Goal: Information Seeking & Learning: Learn about a topic

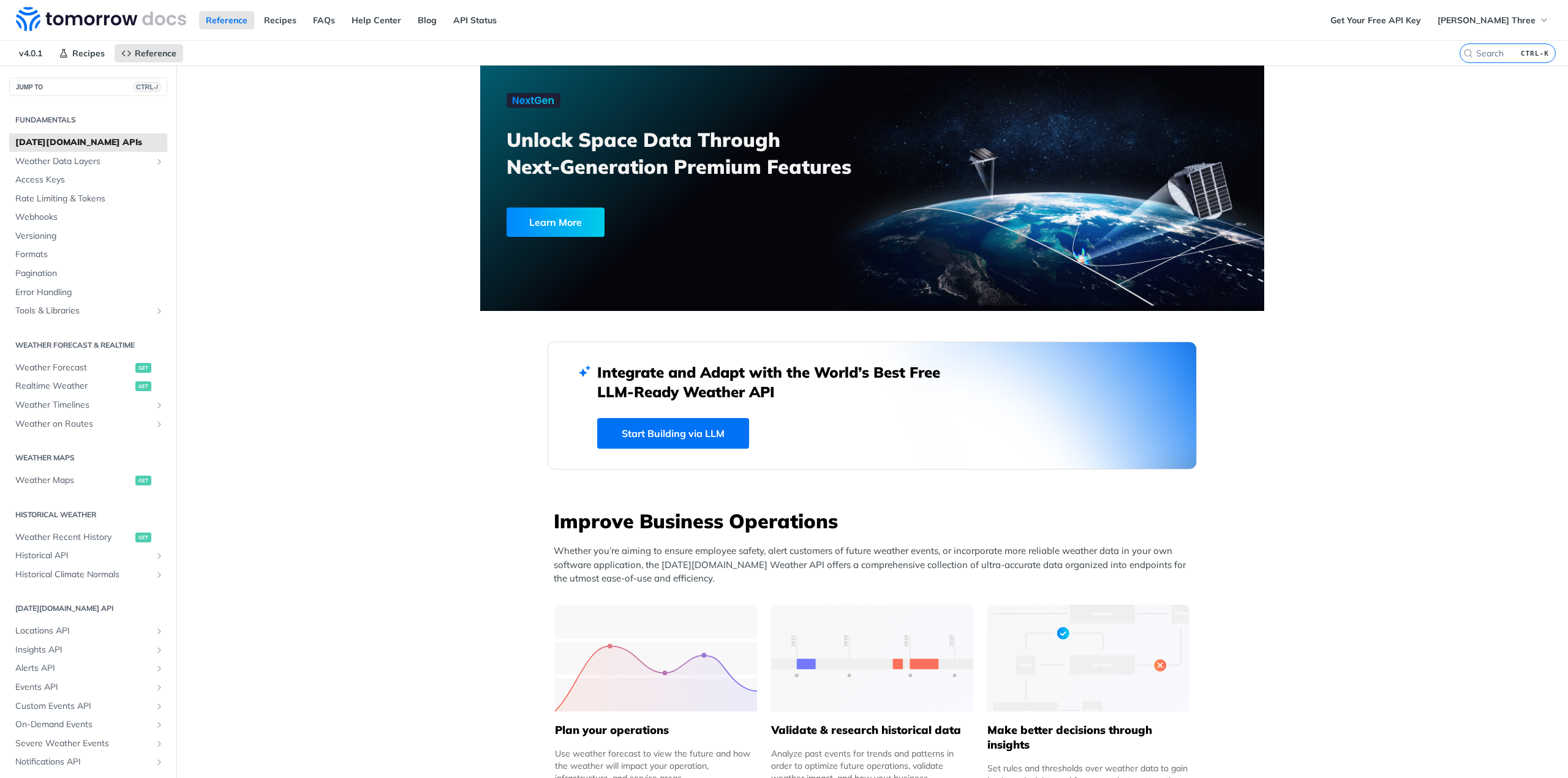
click at [277, 9] on div "Reference Recipes FAQs Help Center Blog API Status" at bounding box center [661, 20] width 1324 height 41
click at [278, 14] on link "Recipes" at bounding box center [280, 20] width 46 height 18
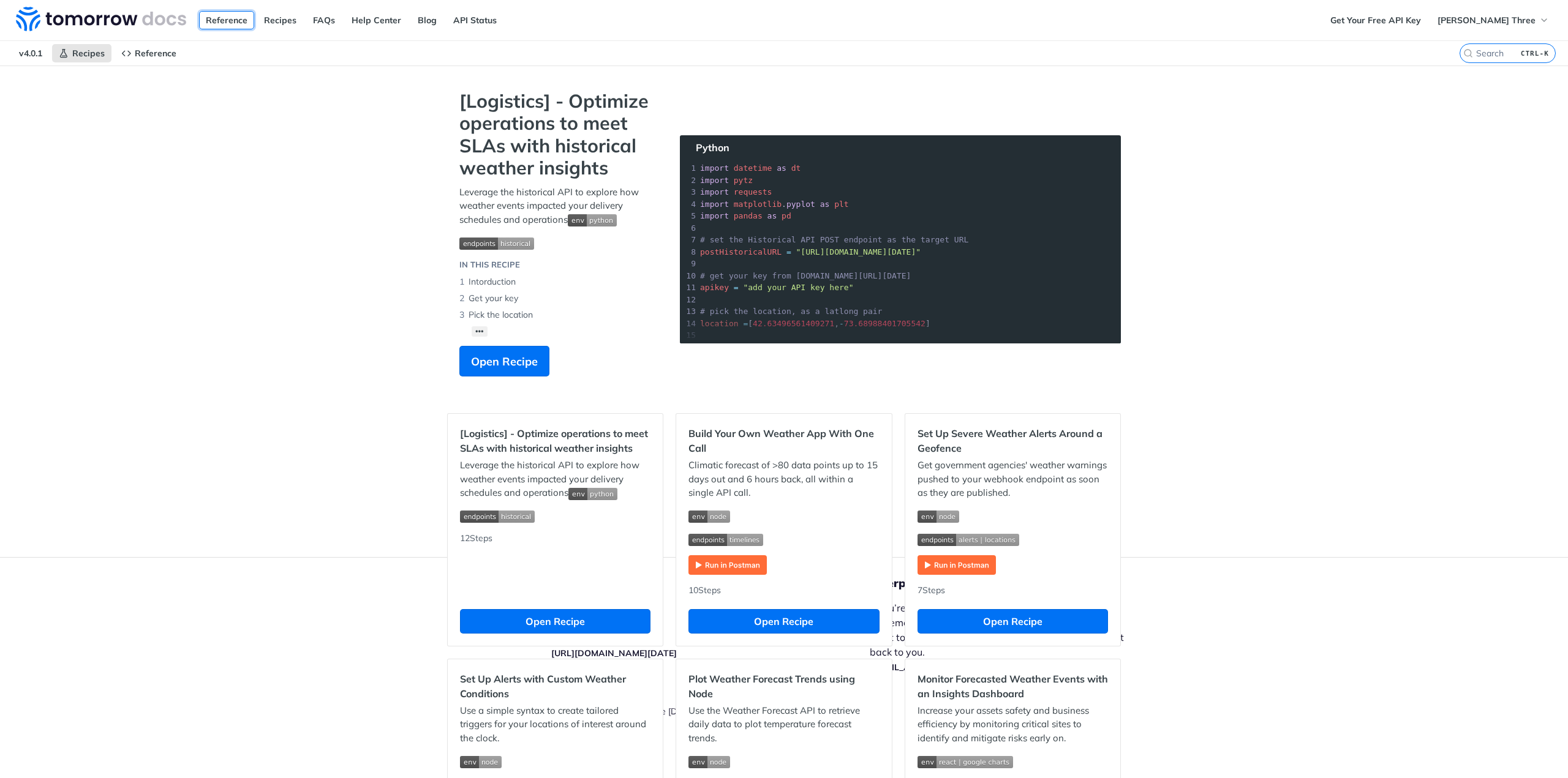
click at [214, 25] on link "Reference" at bounding box center [226, 20] width 55 height 18
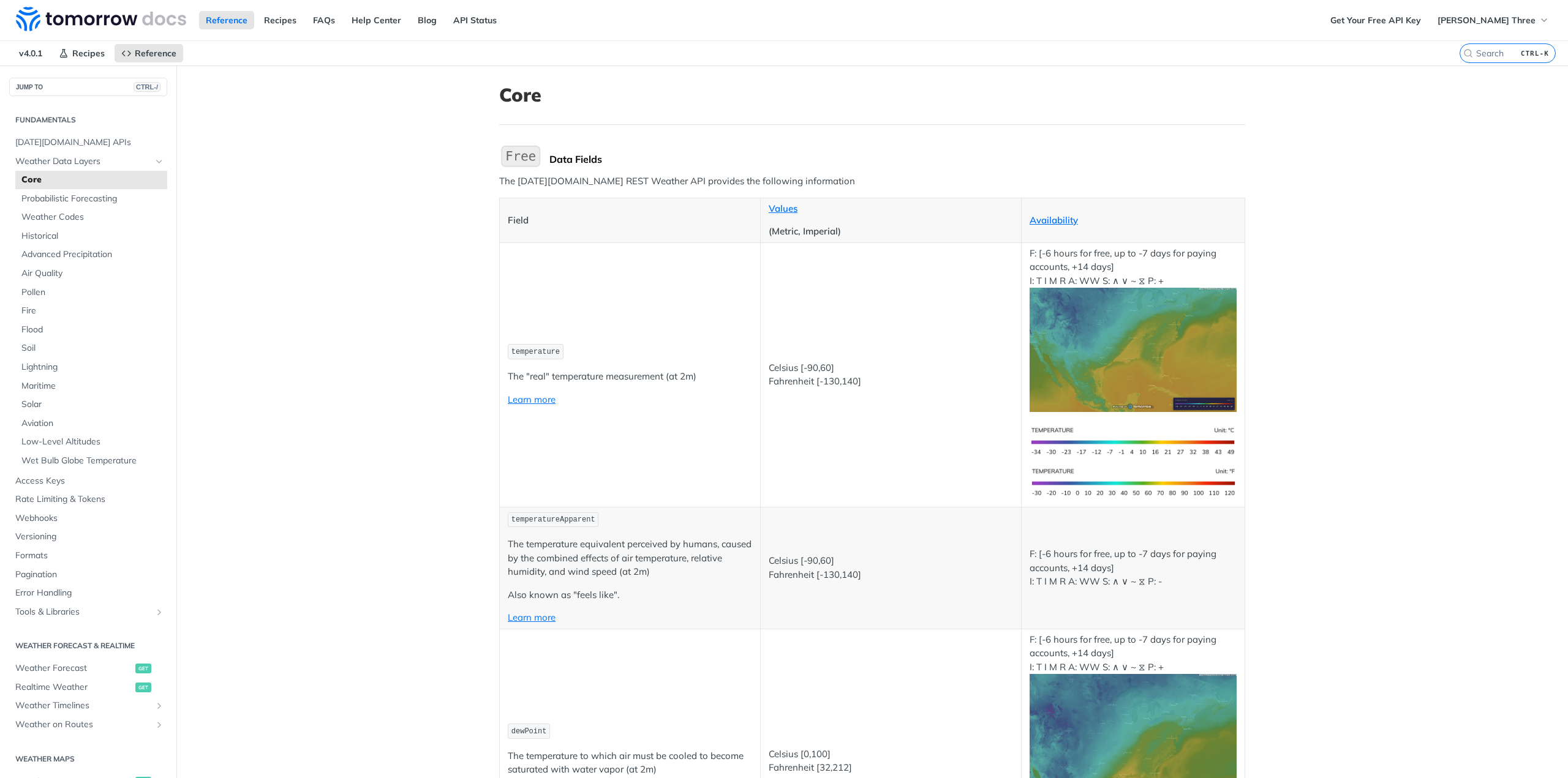
drag, startPoint x: 809, startPoint y: 182, endPoint x: 494, endPoint y: 185, distance: 315.0
click at [499, 185] on p "The Tomorrow.io REST Weather API provides the following information" at bounding box center [872, 181] width 746 height 14
click at [648, 201] on th "Field" at bounding box center [631, 220] width 261 height 45
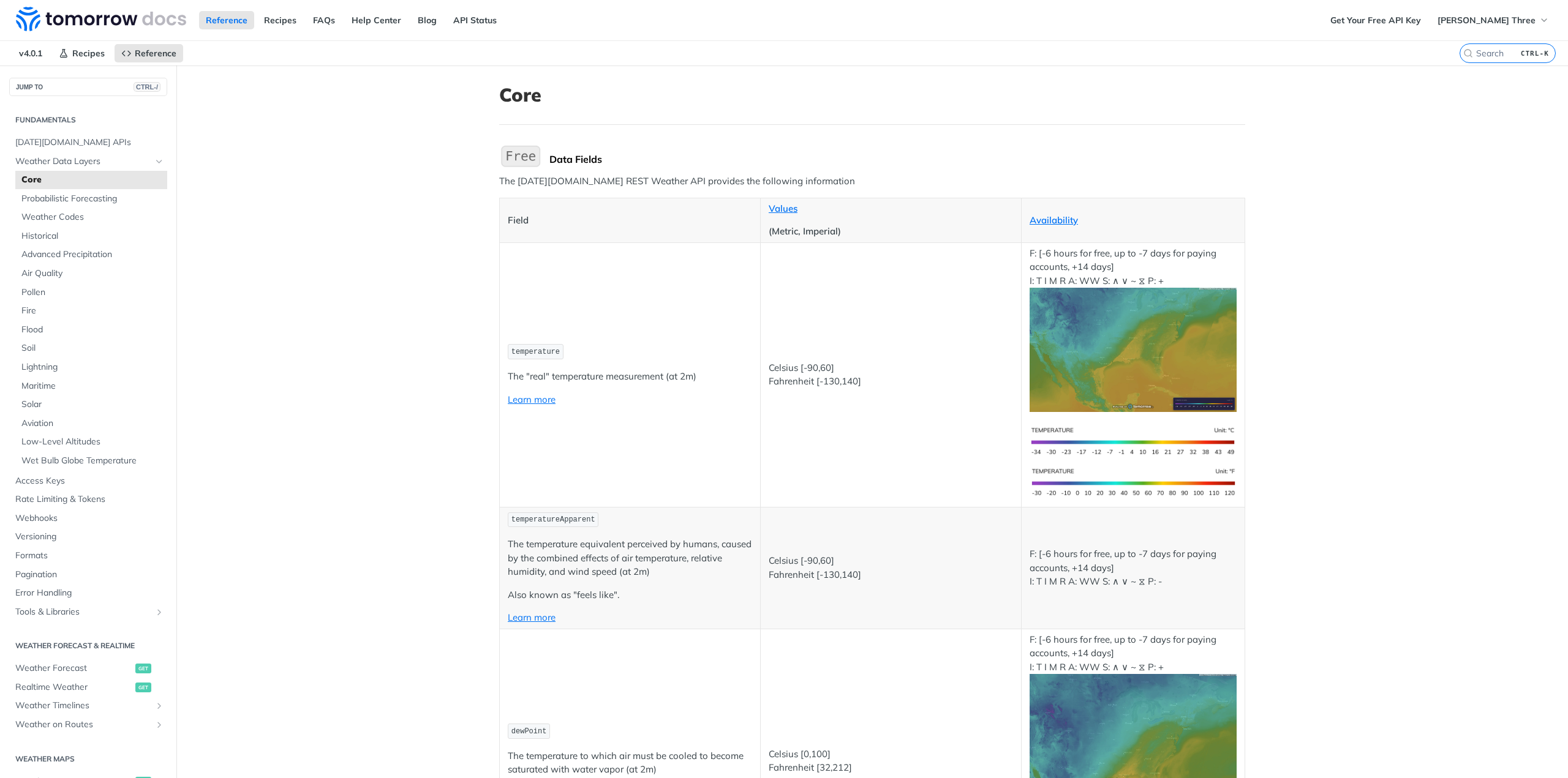
click at [586, 183] on p "The Tomorrow.io REST Weather API provides the following information" at bounding box center [872, 181] width 746 height 14
